Goal: Transaction & Acquisition: Subscribe to service/newsletter

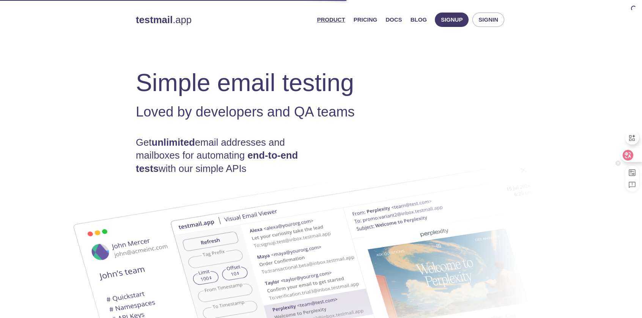
click at [630, 155] on icon at bounding box center [628, 155] width 8 height 8
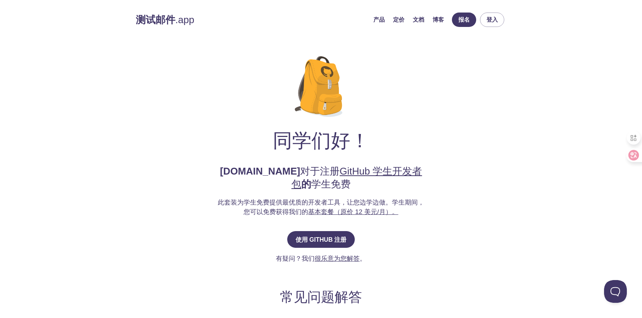
click at [463, 152] on div "同学们好！ testmail.app 对于注册 GitHub 学生开发者包 的 学生免费 此套装为学生免费提供最优质的开发者工具，让您边学边做。 学生期间，您…" at bounding box center [321, 256] width 370 height 424
click at [337, 241] on font "使用 GitHub 注册" at bounding box center [320, 239] width 51 height 7
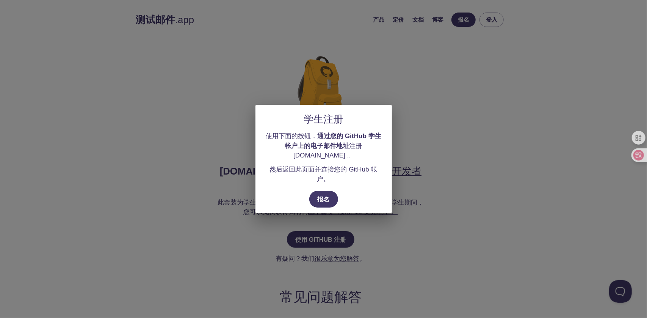
click at [504, 220] on div "学生注册 使用下面的按钮， 通过您的 GitHub 学生帐户上的电子邮件地址 注册 testmail.app 。 然后返回此页面并连接您的 GitHub 帐户…" at bounding box center [323, 159] width 647 height 318
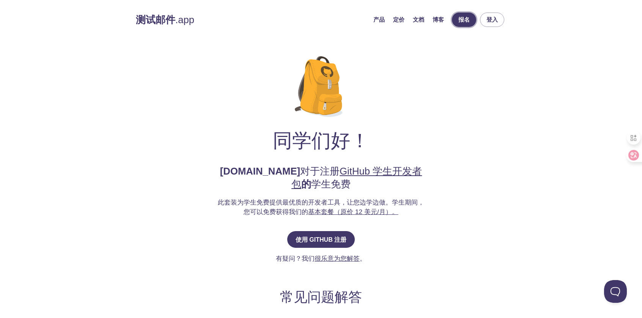
click at [472, 19] on button "报名" at bounding box center [464, 20] width 24 height 14
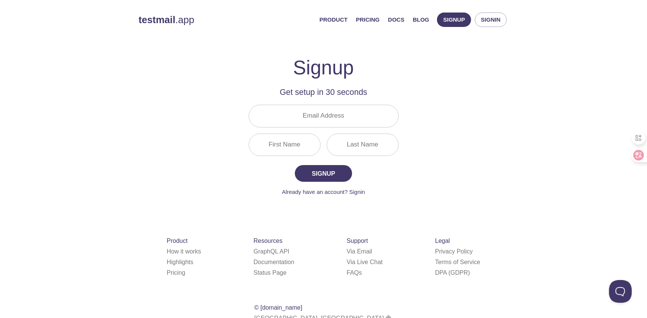
click at [463, 94] on div "testmail .app Product Pricing Docs Blog Signup Signin Signup Get setup in 30 se…" at bounding box center [324, 182] width 388 height 348
click at [487, 22] on span "Signin" at bounding box center [491, 20] width 20 height 10
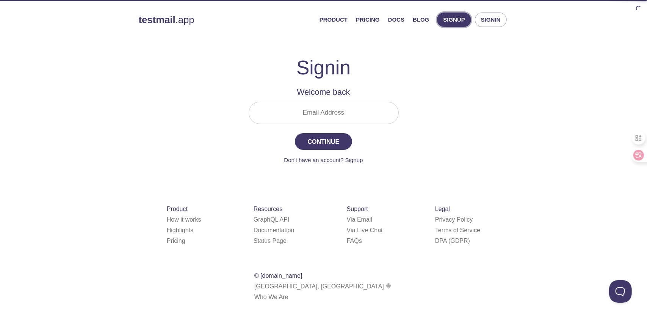
click at [465, 24] on span "Signup" at bounding box center [454, 20] width 22 height 10
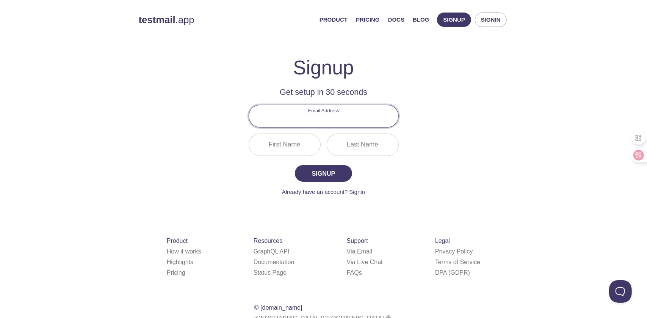
click at [335, 122] on input "Email Address" at bounding box center [323, 116] width 149 height 22
click at [331, 121] on input "Email Address" at bounding box center [323, 116] width 149 height 22
type input "yhz.self.email@gmail.com"
click at [281, 139] on input "First Name" at bounding box center [284, 145] width 71 height 22
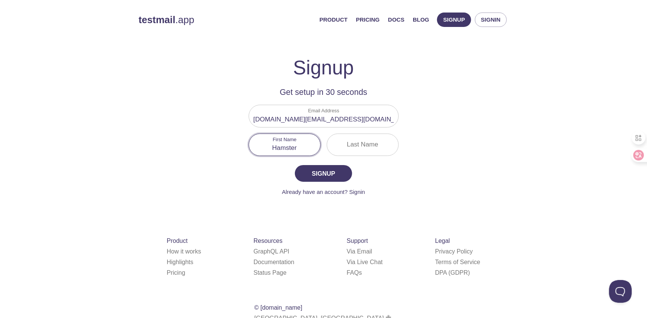
type input "Hamster"
click at [345, 148] on input "Last Name" at bounding box center [362, 145] width 71 height 22
type input "yhz"
click at [278, 150] on input "Hamster" at bounding box center [284, 145] width 71 height 22
click at [275, 147] on input "Amster" at bounding box center [284, 145] width 71 height 22
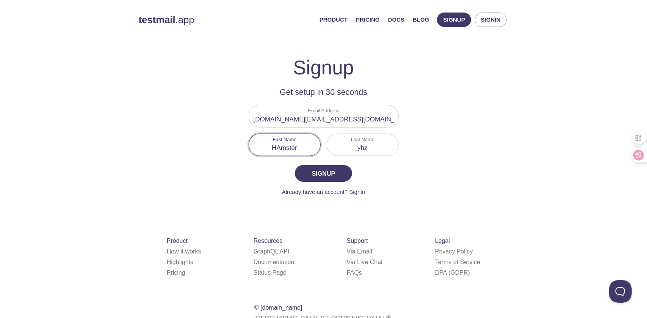
click at [280, 148] on input "HAmster" at bounding box center [284, 145] width 71 height 22
type input "Hamster"
click at [340, 176] on span "Signup" at bounding box center [323, 173] width 40 height 11
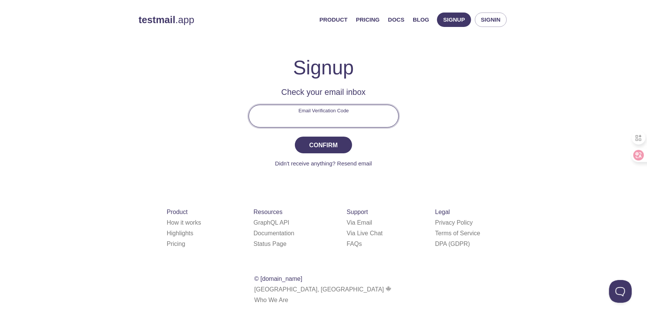
click at [327, 116] on input "Email Verification Code" at bounding box center [323, 116] width 149 height 22
click at [335, 122] on input "Email Verification Code" at bounding box center [323, 116] width 149 height 22
type input "5PNCSFC"
click at [332, 144] on span "Confirm" at bounding box center [323, 145] width 40 height 11
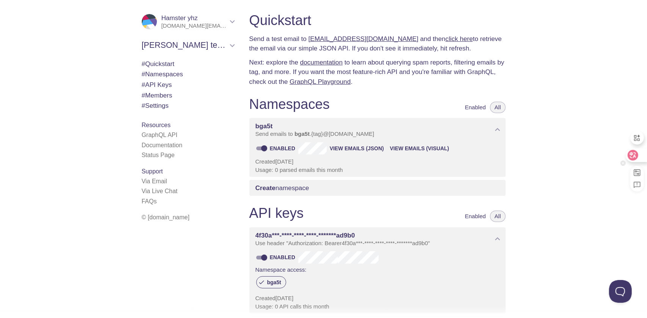
click at [635, 152] on icon at bounding box center [633, 155] width 8 height 8
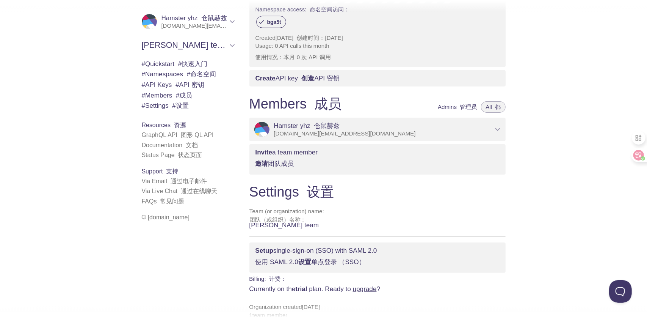
scroll to position [384, 0]
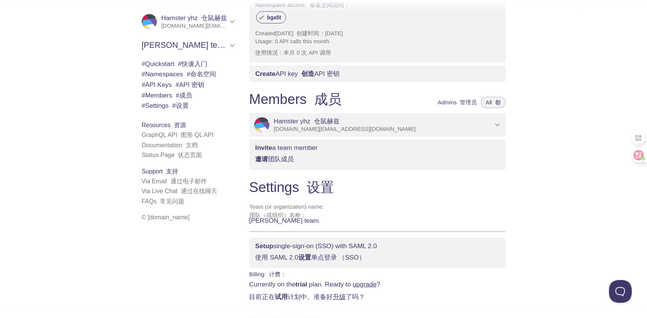
click at [230, 45] on icon "Hamster's team" at bounding box center [232, 45] width 5 height 3
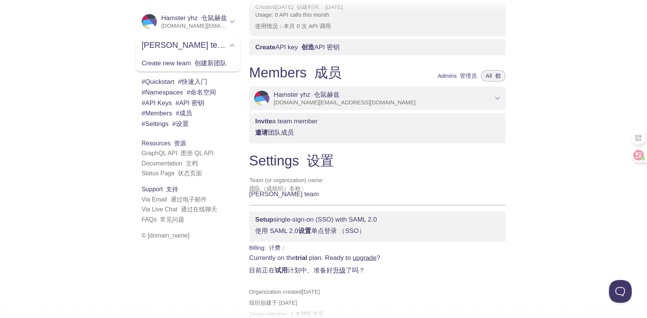
scroll to position [414, 0]
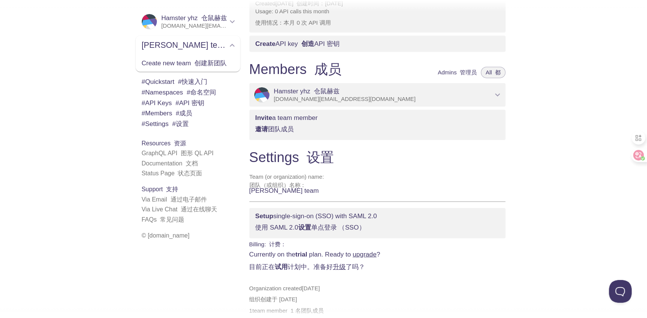
click at [183, 126] on font "# 设置" at bounding box center [180, 124] width 17 height 8
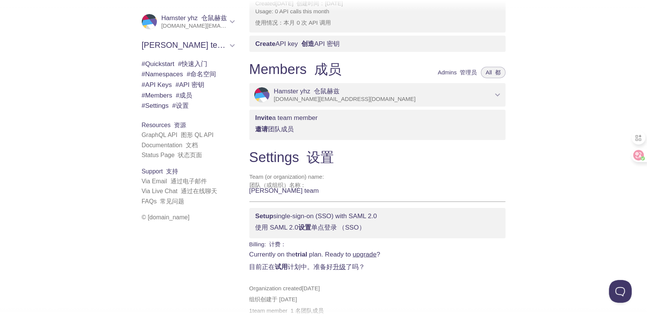
click at [558, 80] on div "Quickstart 快速入门 Send a test email to bga5t.test@inbox.testmail.app and then cli…" at bounding box center [445, 159] width 404 height 318
click at [233, 44] on font "仓鼠的团队" at bounding box center [253, 45] width 40 height 9
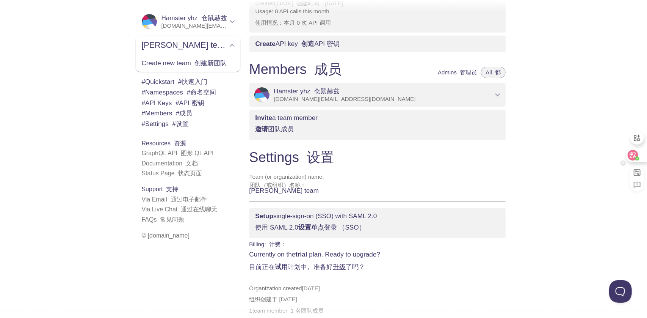
click at [636, 153] on icon at bounding box center [633, 155] width 6 height 6
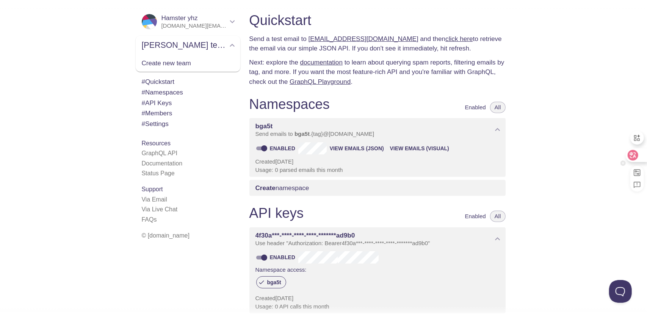
click at [634, 152] on icon at bounding box center [633, 155] width 8 height 8
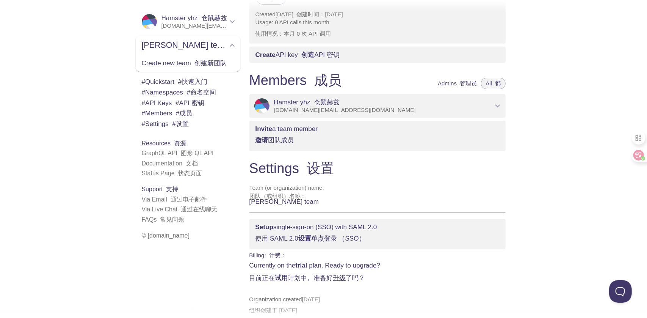
scroll to position [414, 0]
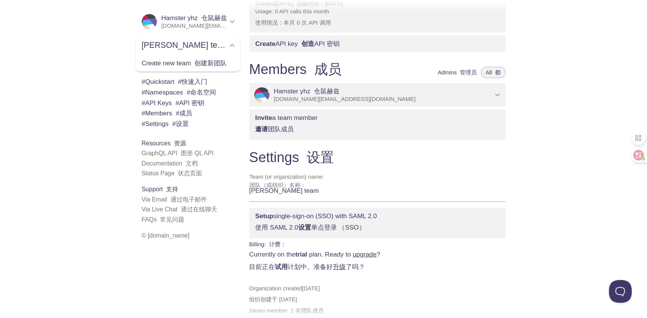
click at [342, 263] on link "升级" at bounding box center [339, 267] width 13 height 8
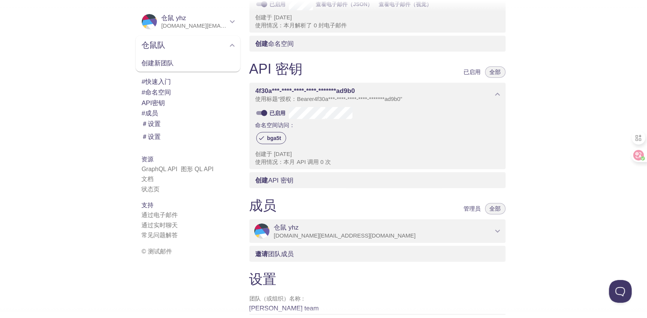
scroll to position [111, 0]
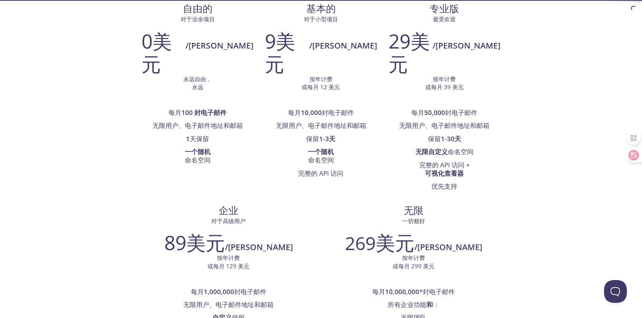
scroll to position [27, 0]
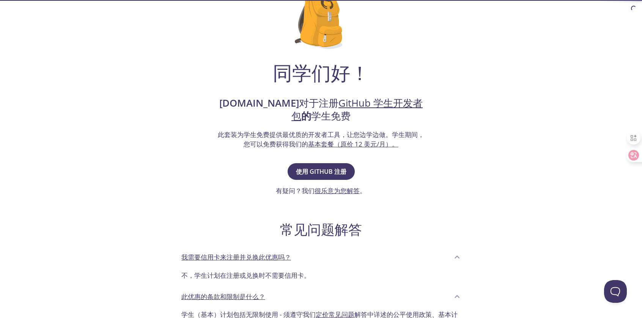
scroll to position [76, 0]
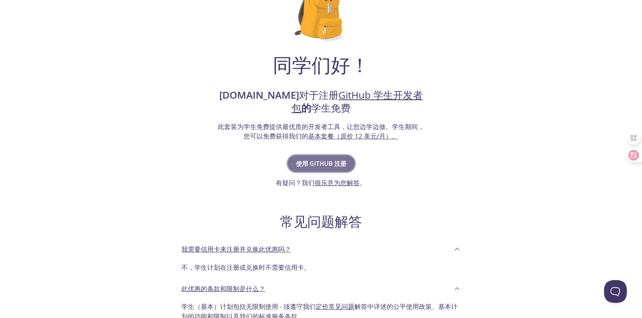
click at [336, 163] on font "使用 GitHub 注册" at bounding box center [321, 163] width 50 height 8
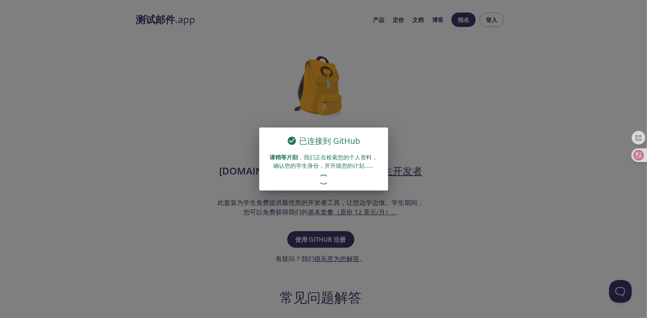
click at [428, 164] on div "已连接到 GitHub 请稍等片刻 ，我们正在检索您的个人资料，确认您的学生身份，并升级您的计划……" at bounding box center [323, 159] width 647 height 318
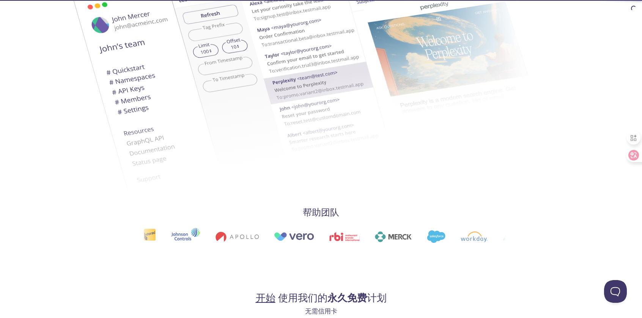
scroll to position [228, 0]
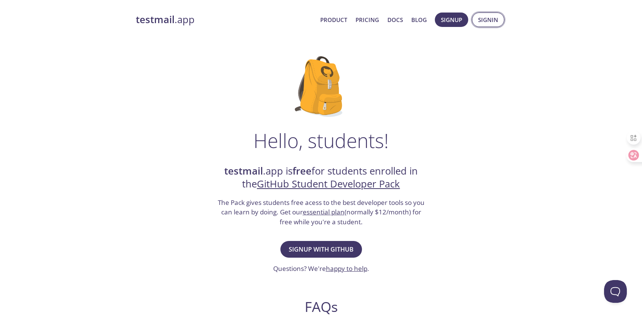
click at [493, 18] on span "Signin" at bounding box center [488, 20] width 20 height 10
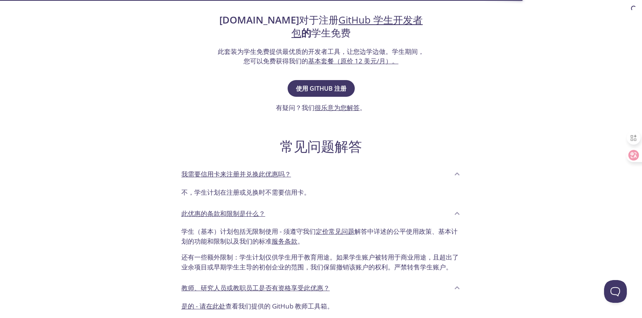
scroll to position [152, 0]
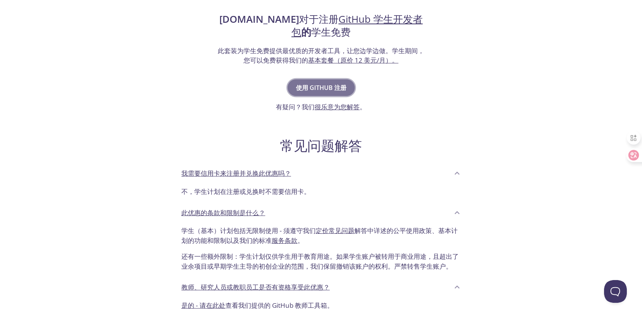
click at [333, 86] on font "使用 GitHub 注册" at bounding box center [321, 87] width 50 height 8
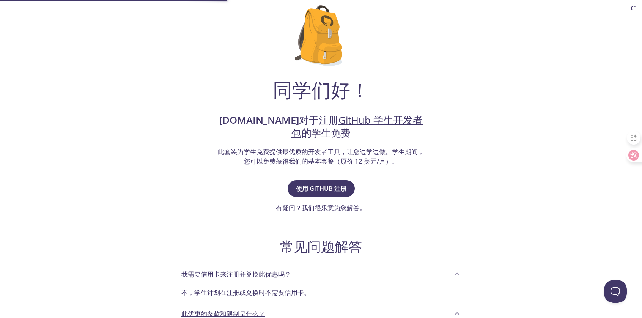
scroll to position [263, 0]
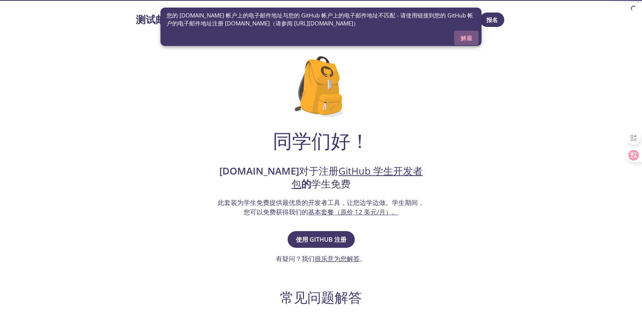
click at [467, 39] on font "解雇" at bounding box center [465, 38] width 11 height 8
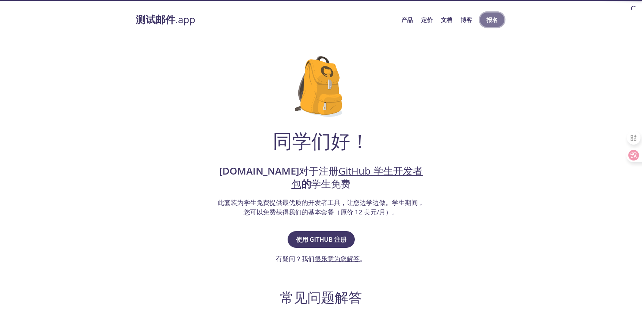
click at [496, 22] on font "报名" at bounding box center [491, 20] width 11 height 8
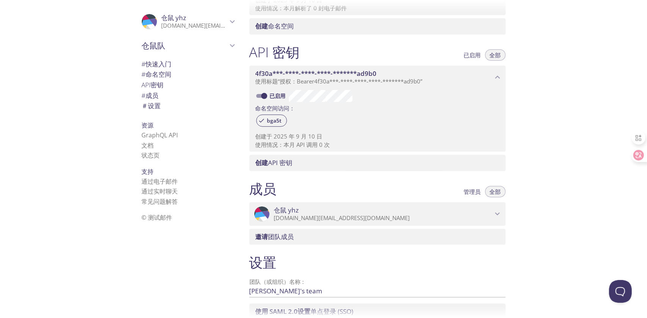
click at [228, 22] on icon "仓鼠yhz" at bounding box center [233, 22] width 10 height 10
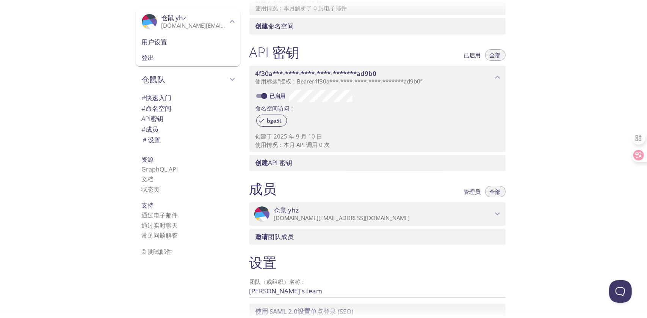
click at [195, 45] on span "用户设置" at bounding box center [188, 42] width 93 height 10
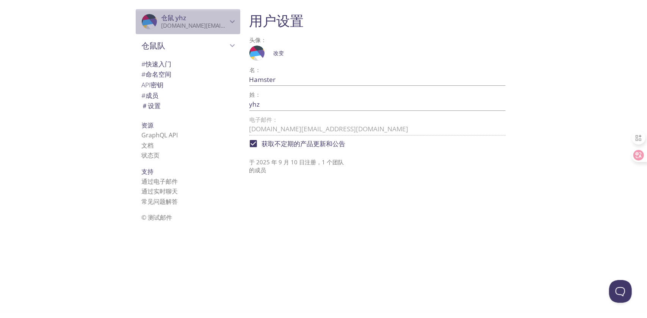
click at [219, 27] on font "yhz.self.email@gmail.com" at bounding box center [230, 26] width 136 height 8
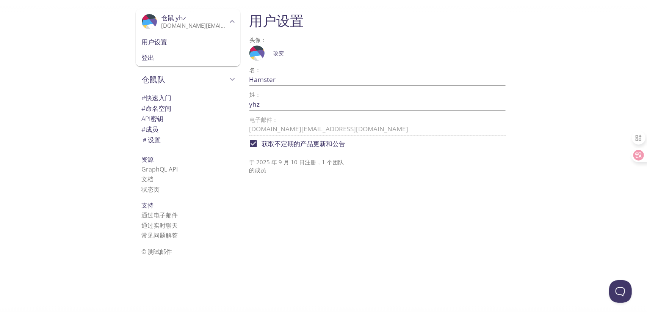
click at [183, 62] on span "登出" at bounding box center [188, 58] width 93 height 10
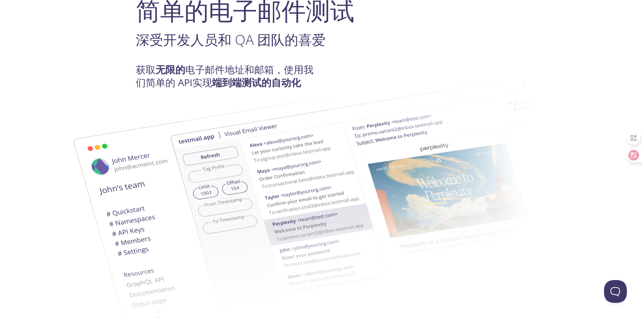
scroll to position [76, 0]
